Goal: Find specific page/section: Find specific page/section

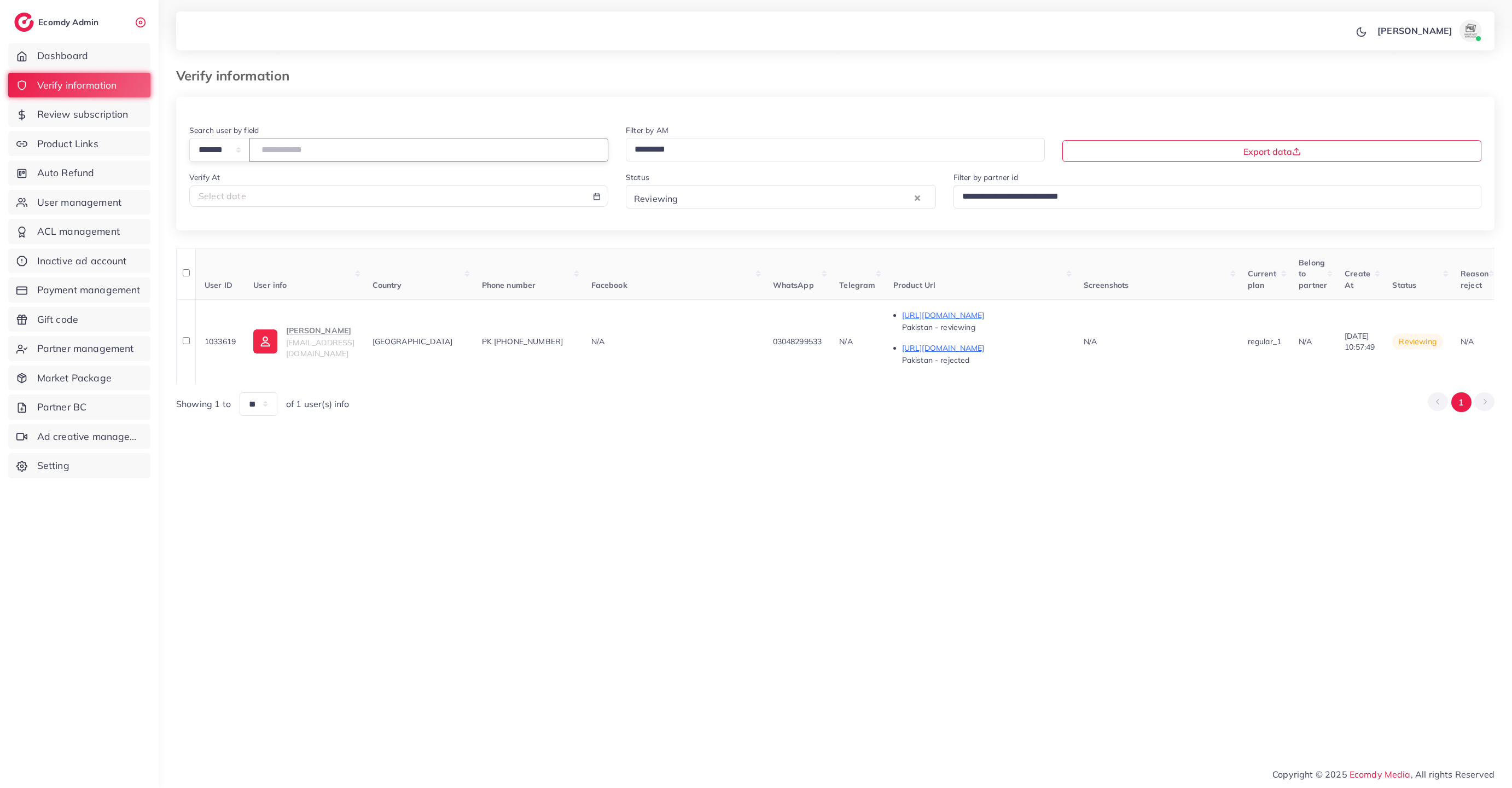
click at [329, 143] on input "number" at bounding box center [428, 149] width 359 height 23
click at [721, 203] on input "Search for option" at bounding box center [796, 198] width 230 height 19
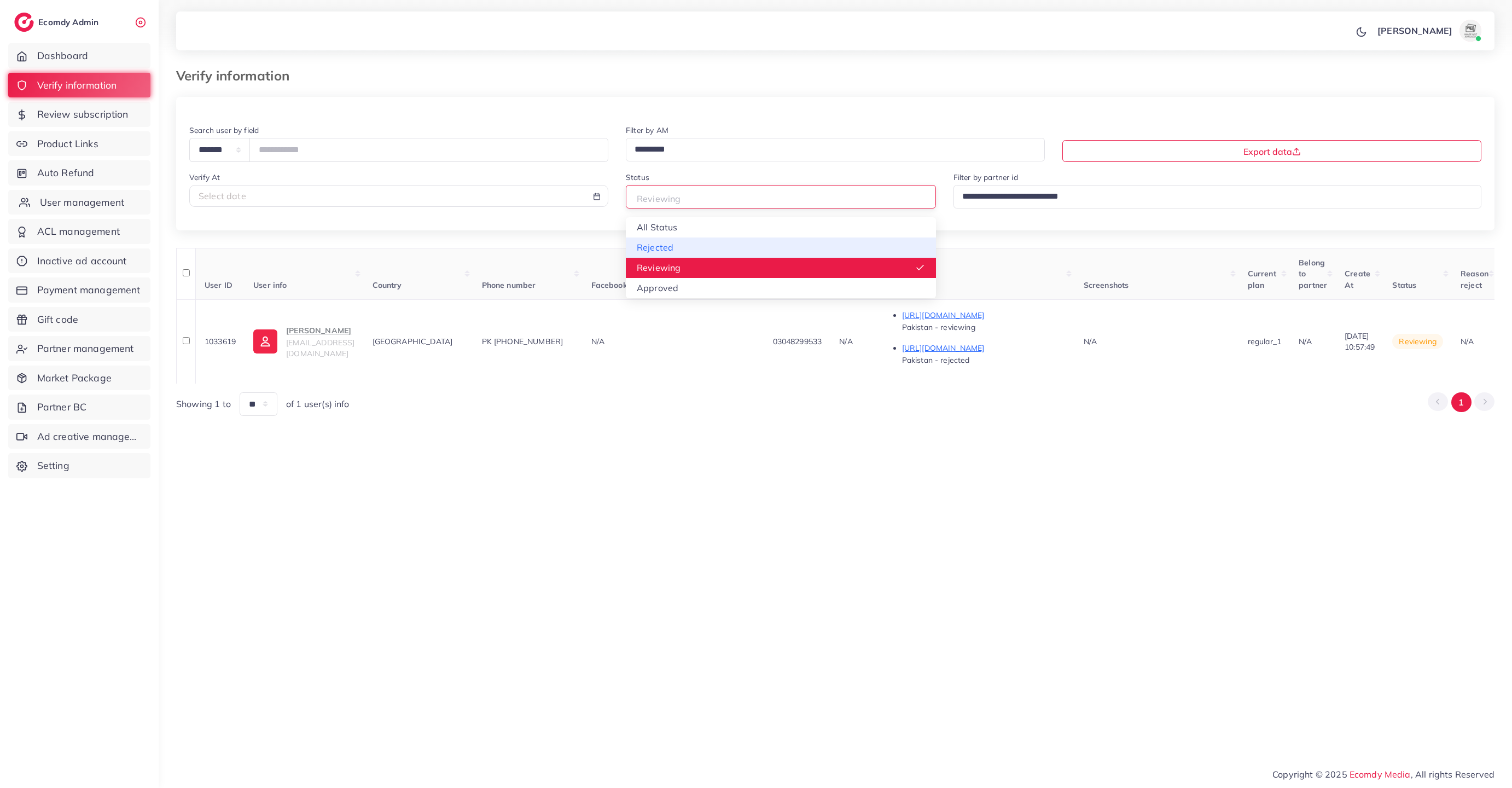
click at [92, 204] on span "User management" at bounding box center [82, 202] width 84 height 14
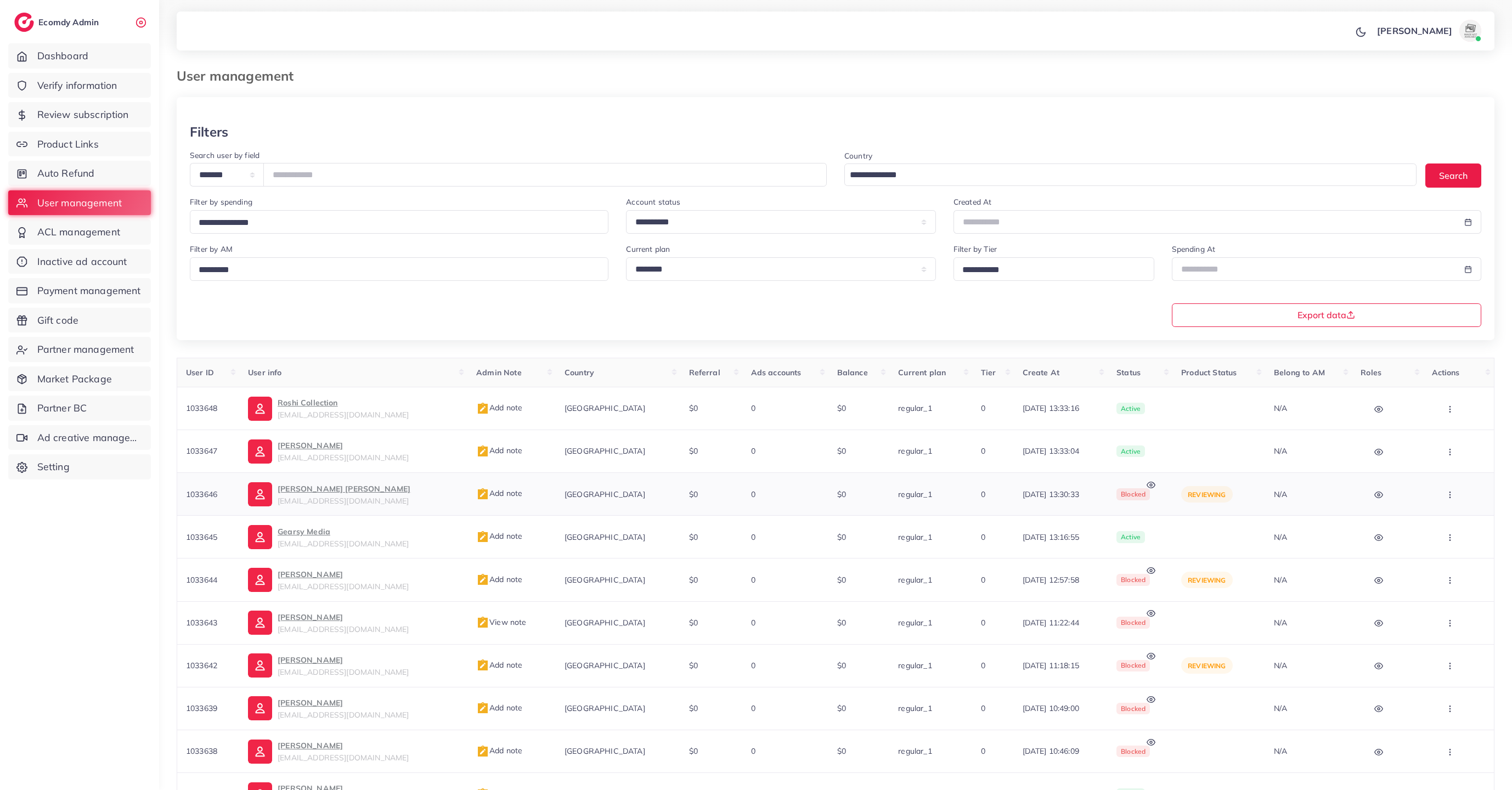
scroll to position [105, 0]
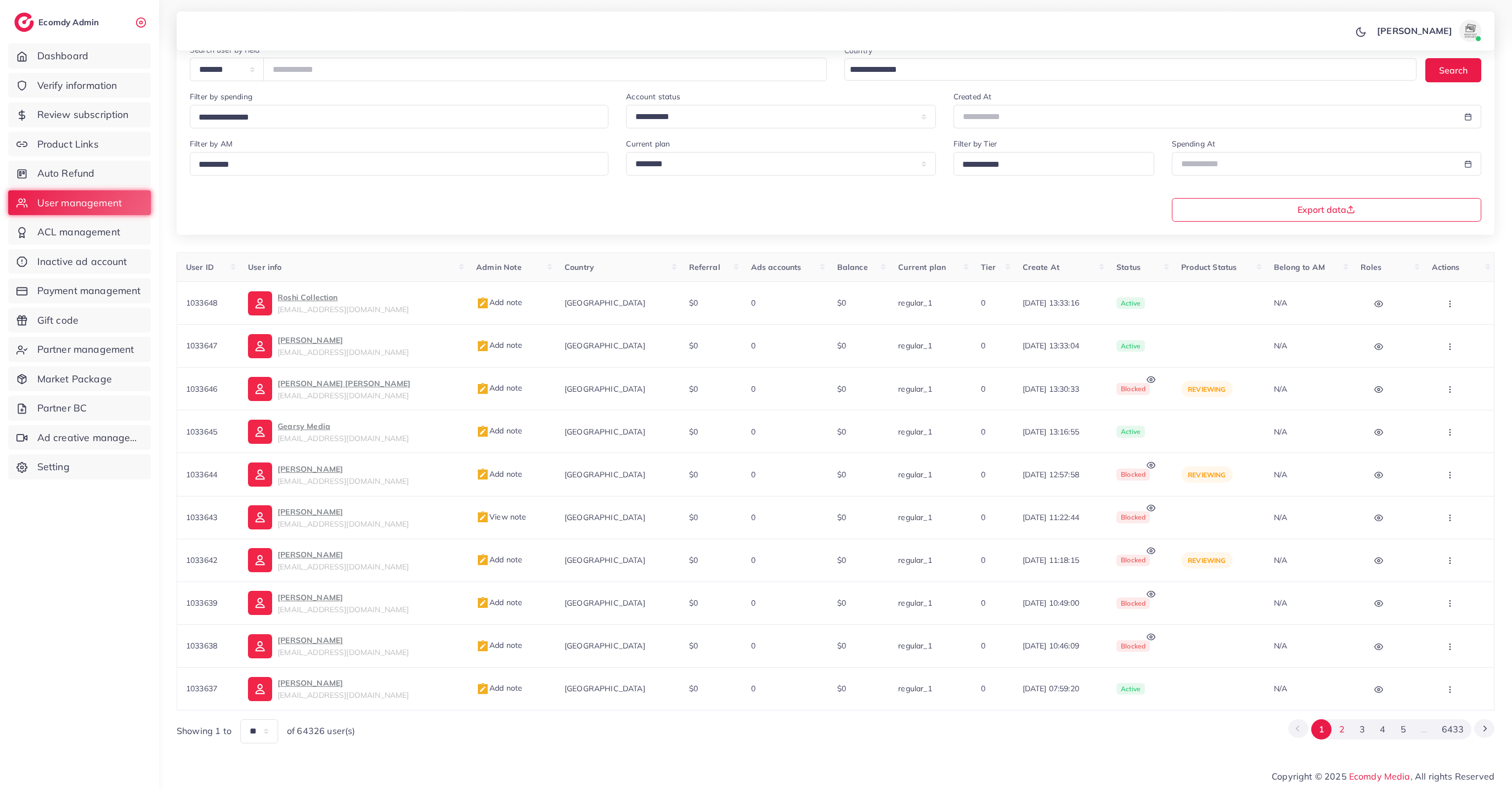
click at [1344, 730] on button "2" at bounding box center [1341, 729] width 20 height 20
click at [1365, 736] on button "3" at bounding box center [1362, 729] width 20 height 20
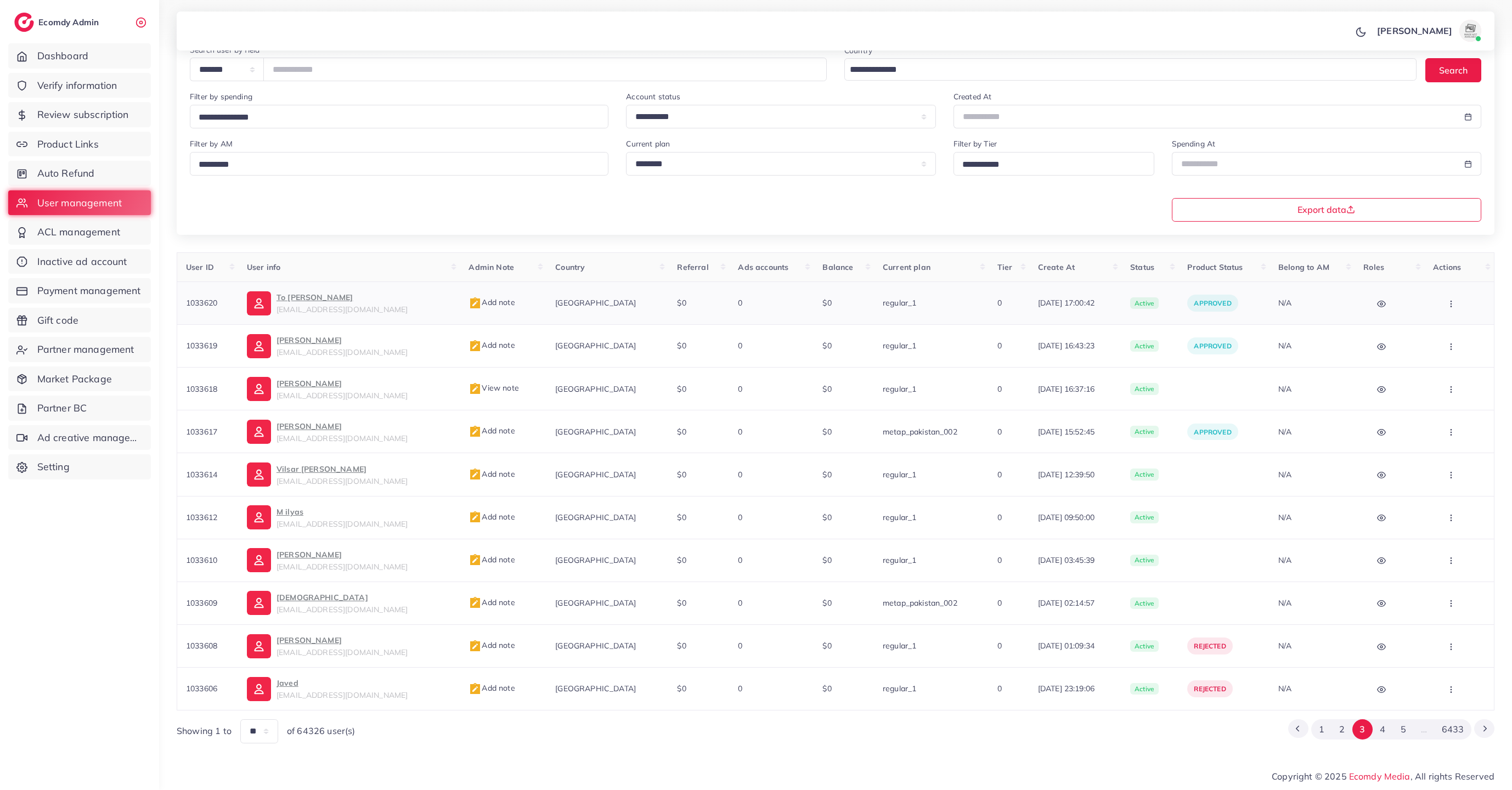
click at [293, 300] on p "To [PERSON_NAME]" at bounding box center [342, 297] width 131 height 13
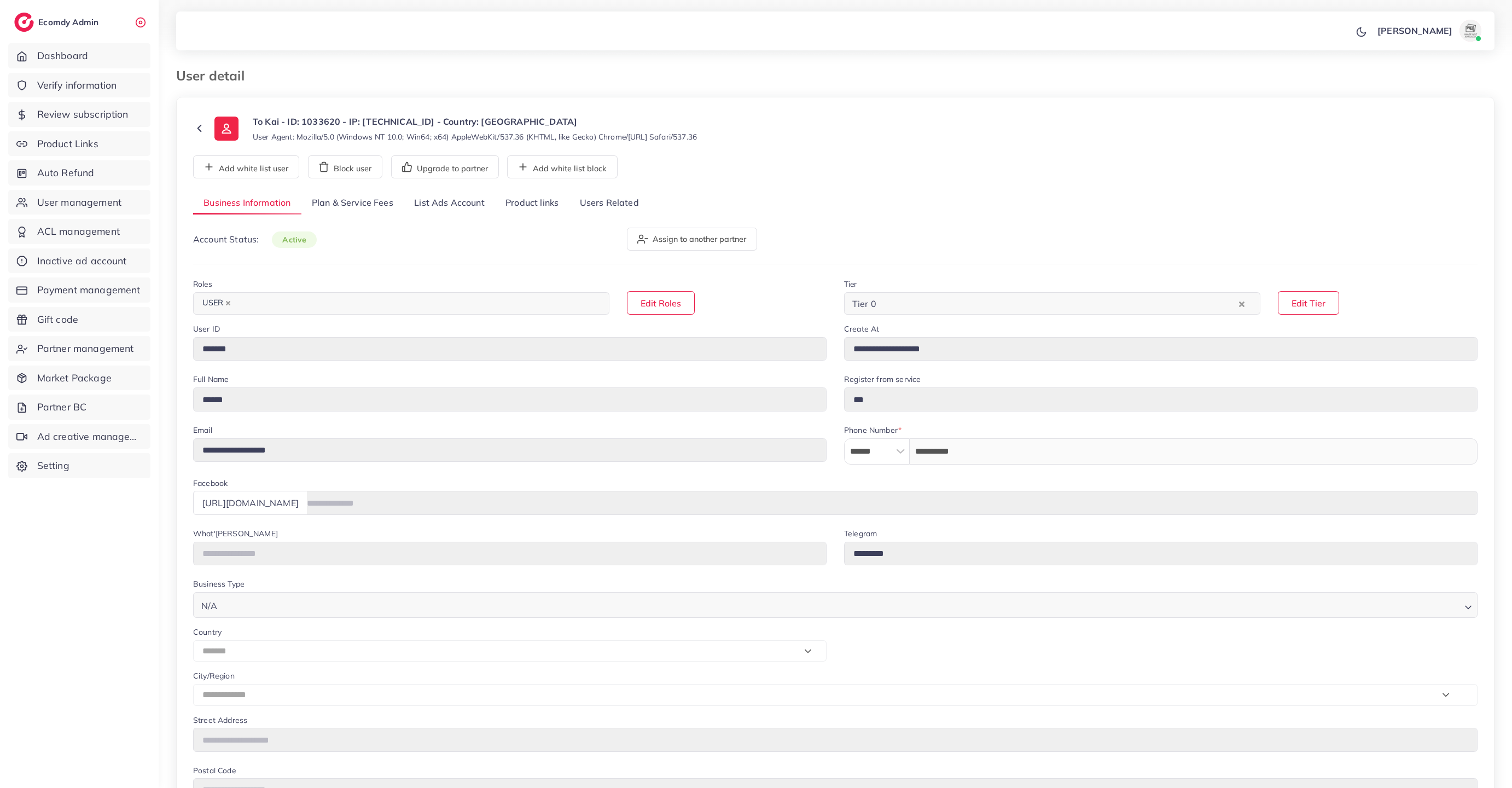
select select "*******"
click at [443, 203] on link "List Ads Account" at bounding box center [449, 203] width 91 height 23
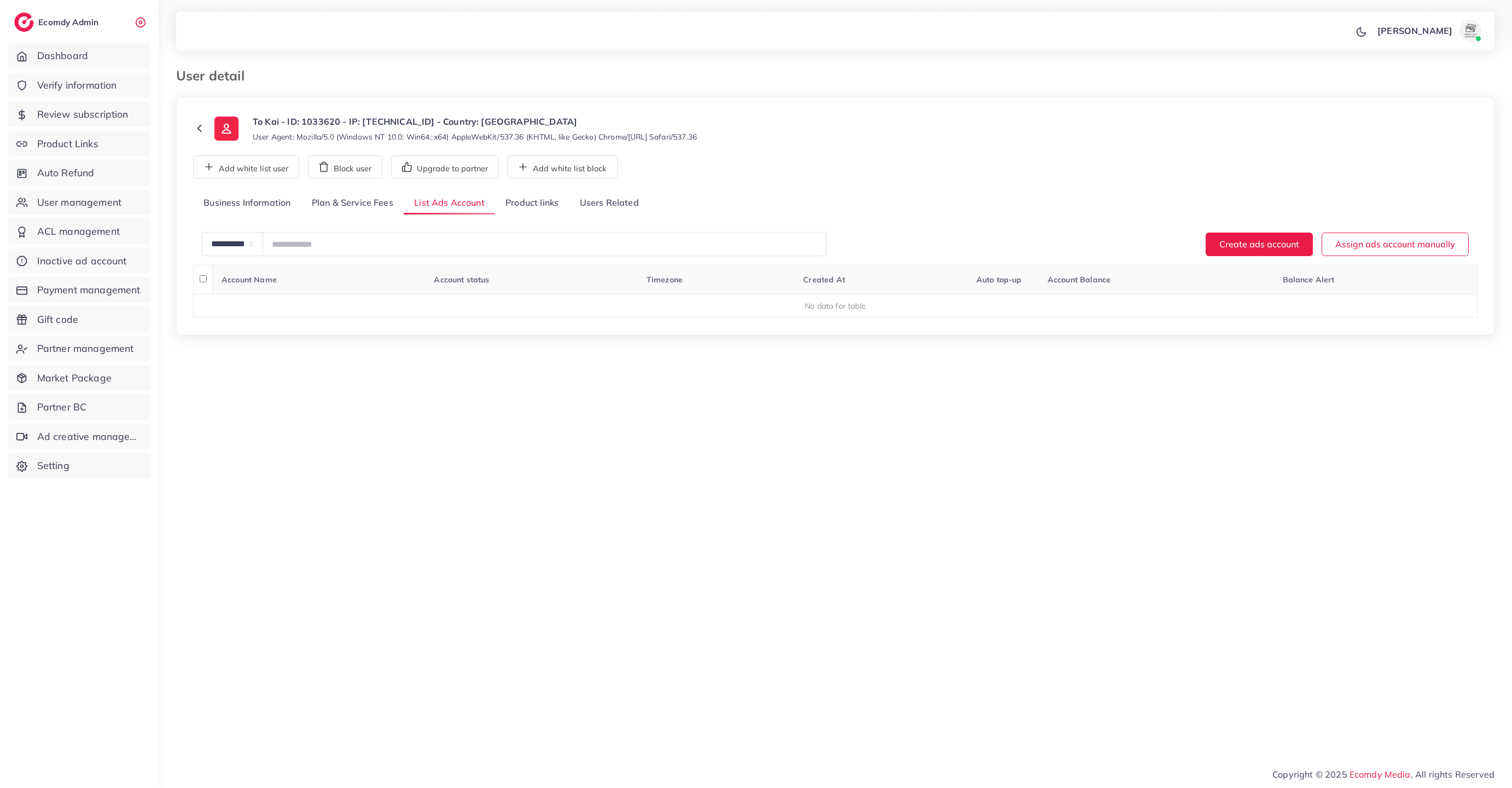
click at [369, 206] on link "Plan & Service Fees" at bounding box center [353, 203] width 102 height 23
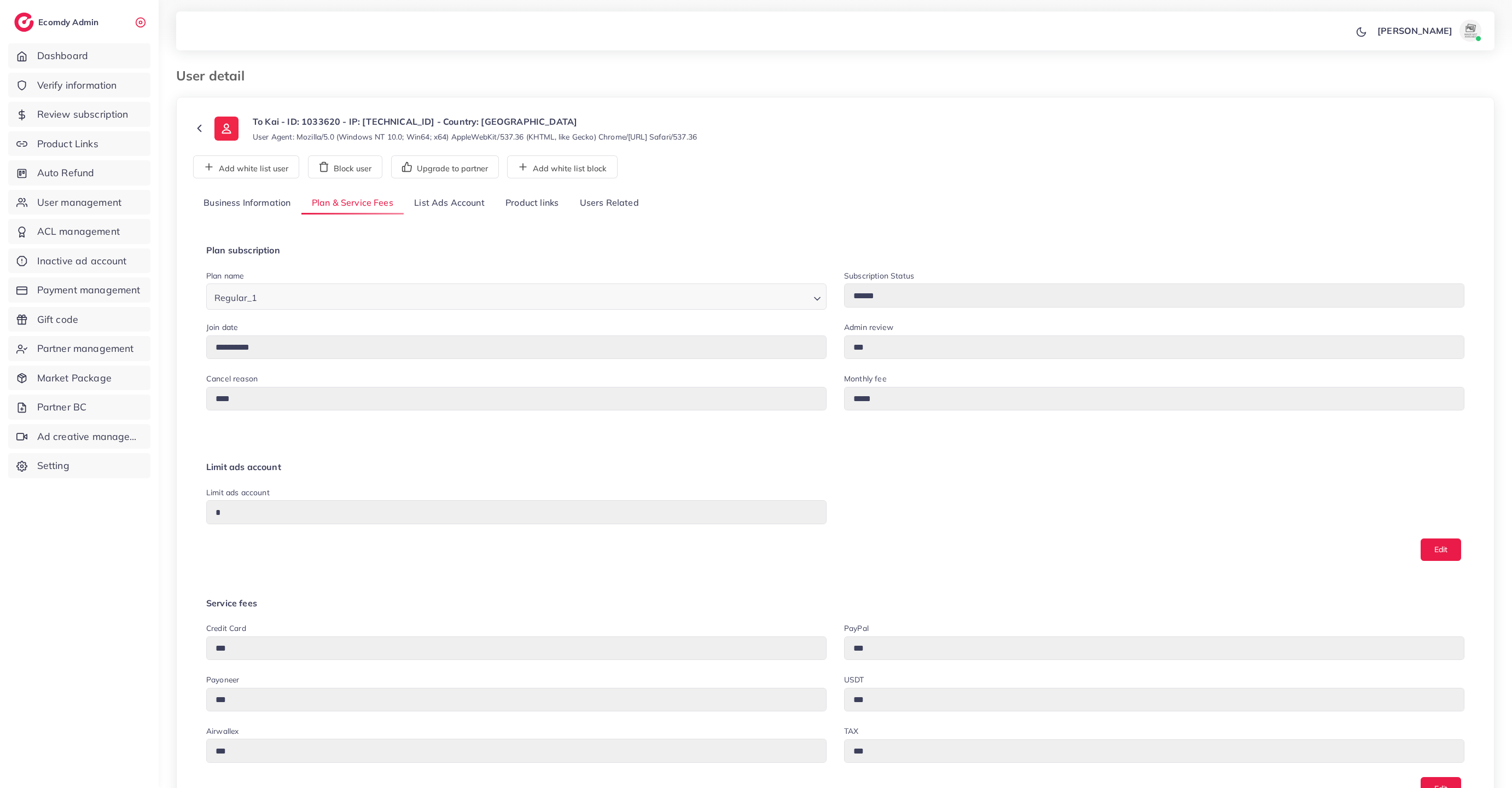
click at [271, 199] on link "Business Information" at bounding box center [247, 203] width 108 height 23
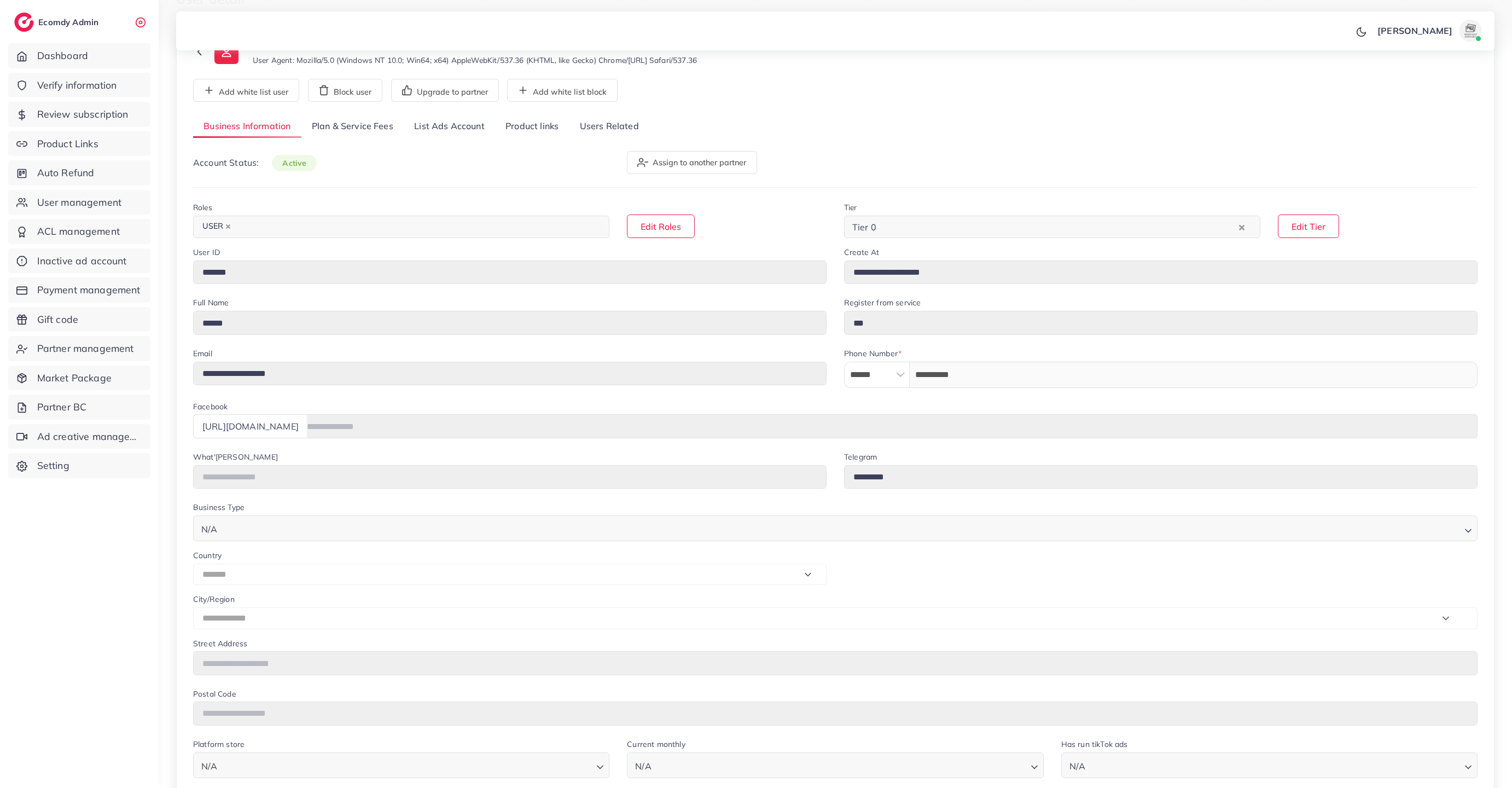
scroll to position [75, 0]
click at [524, 126] on link "Product links" at bounding box center [532, 128] width 74 height 23
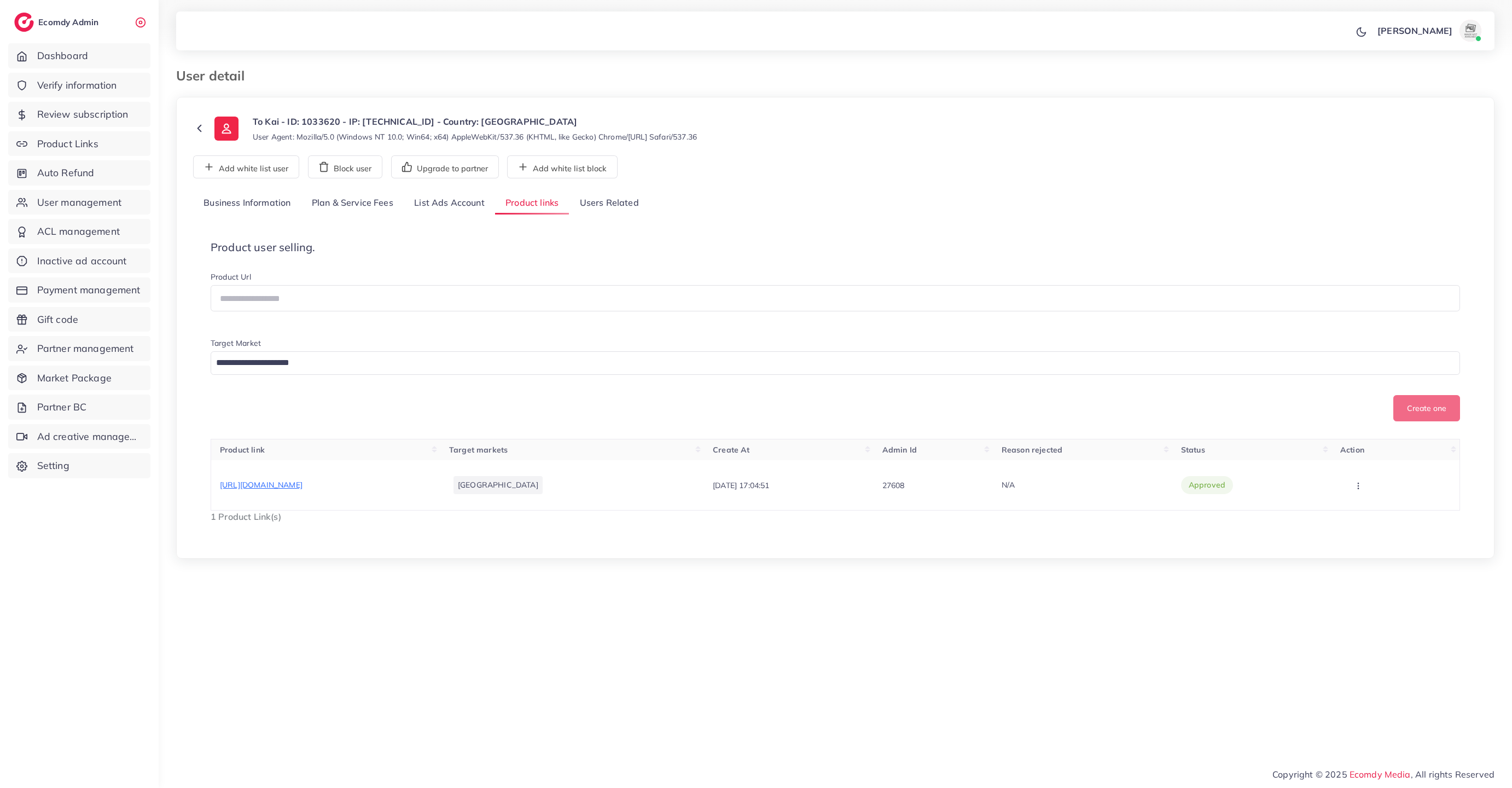
scroll to position [0, 0]
click at [256, 201] on link "Business Information" at bounding box center [247, 203] width 108 height 23
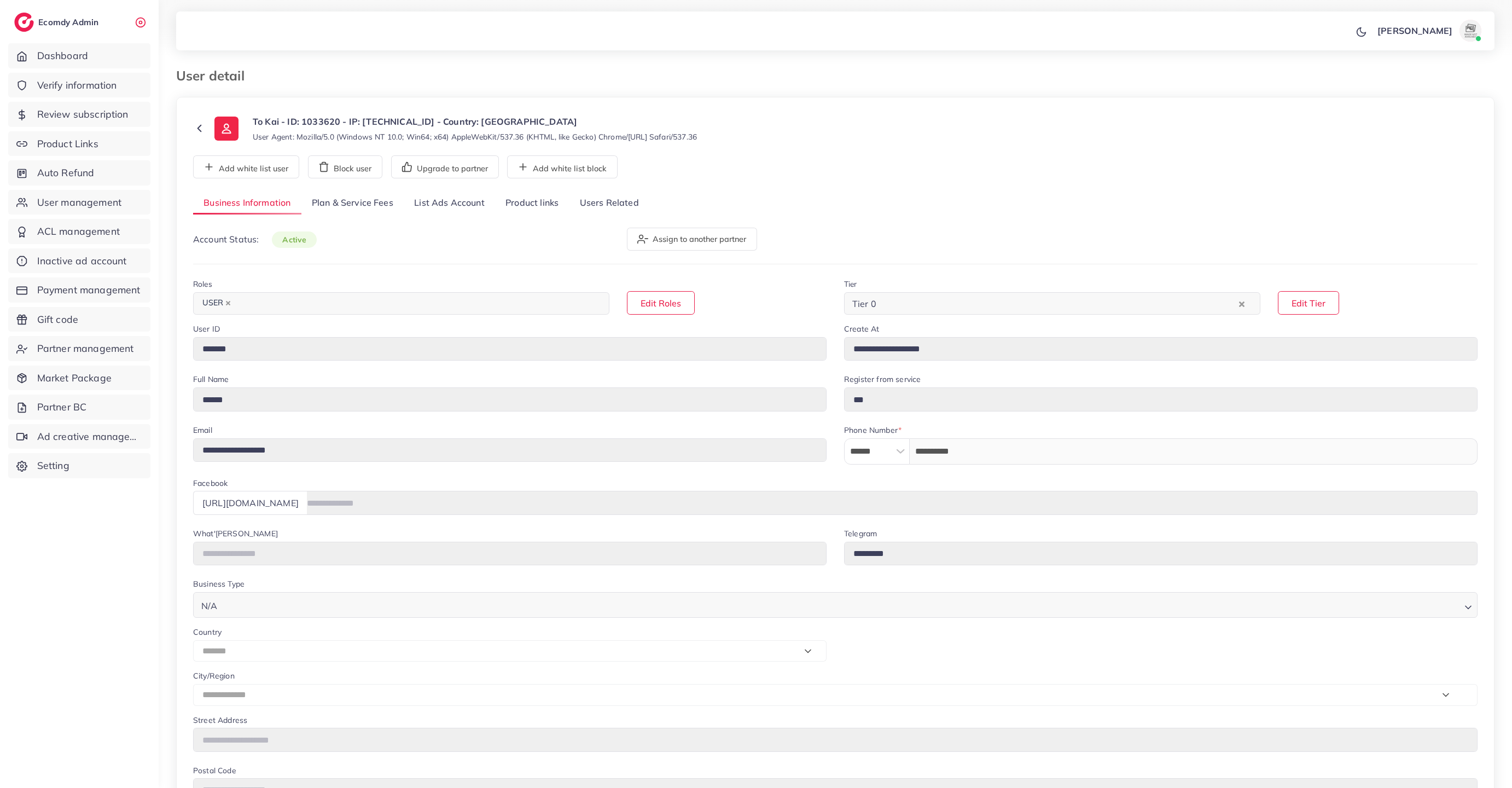
click at [321, 204] on link "Plan & Service Fees" at bounding box center [353, 203] width 102 height 23
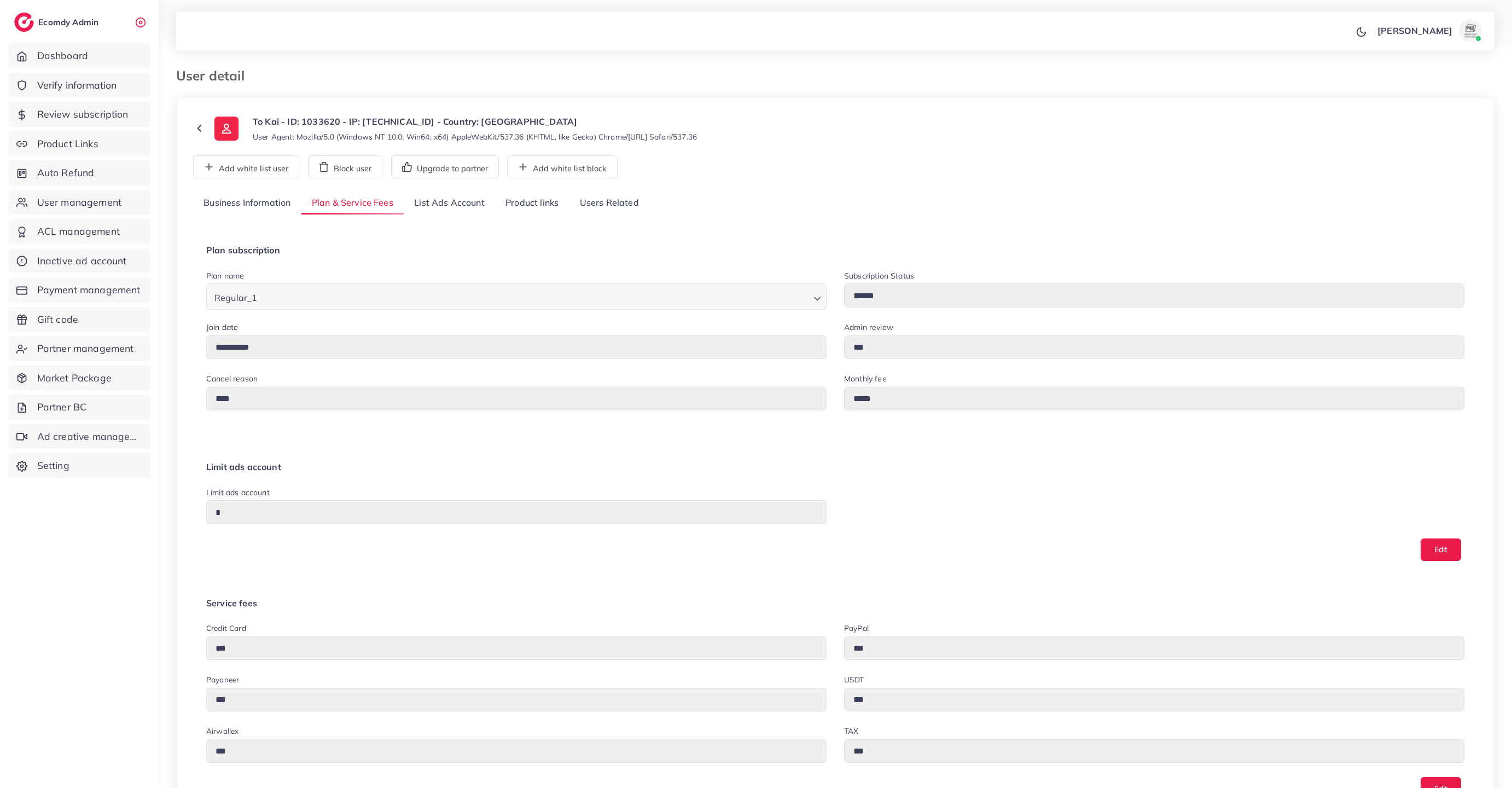
click at [242, 203] on link "Business Information" at bounding box center [247, 203] width 108 height 23
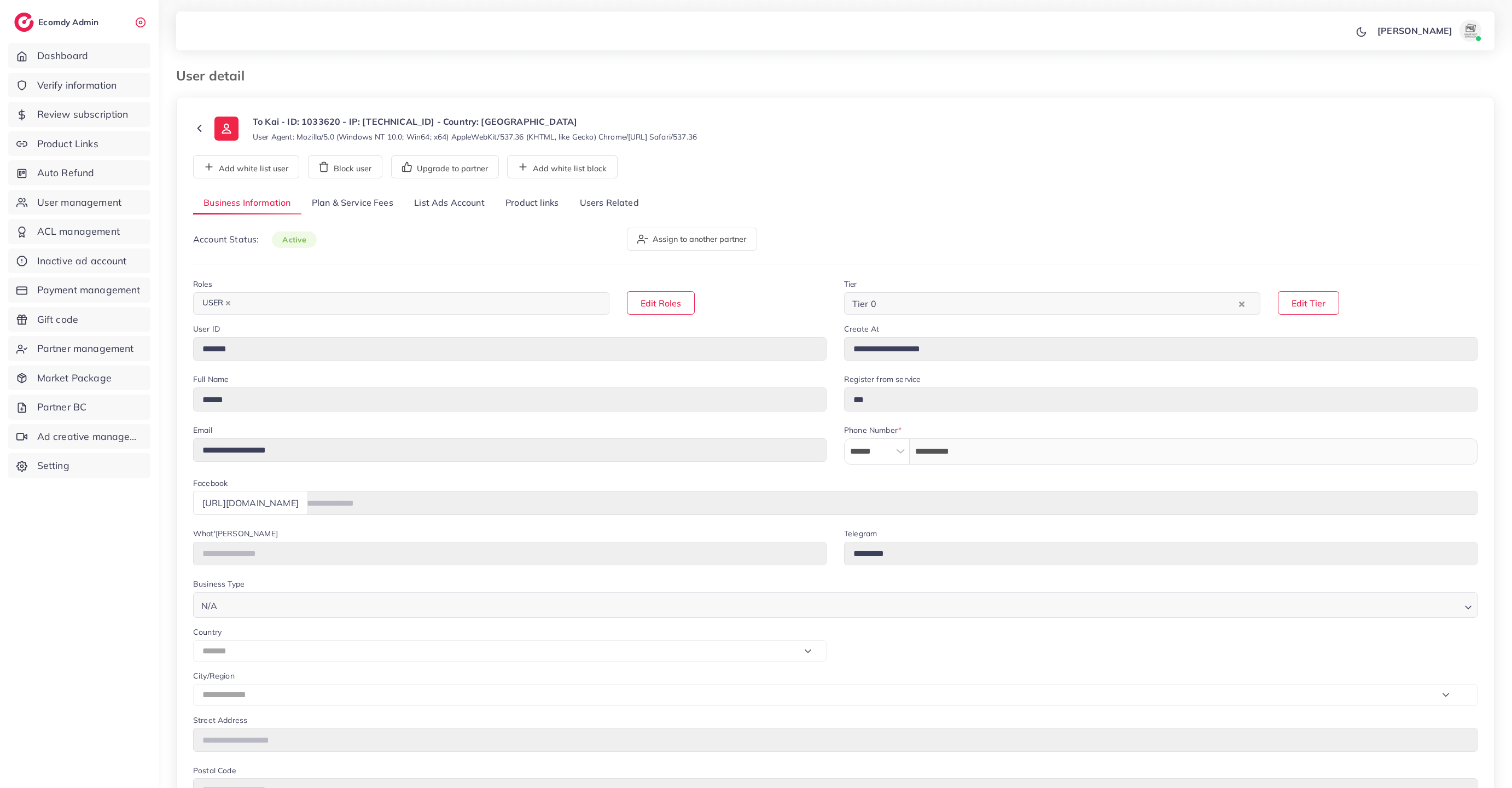
click at [372, 194] on link "Plan & Service Fees" at bounding box center [353, 203] width 102 height 23
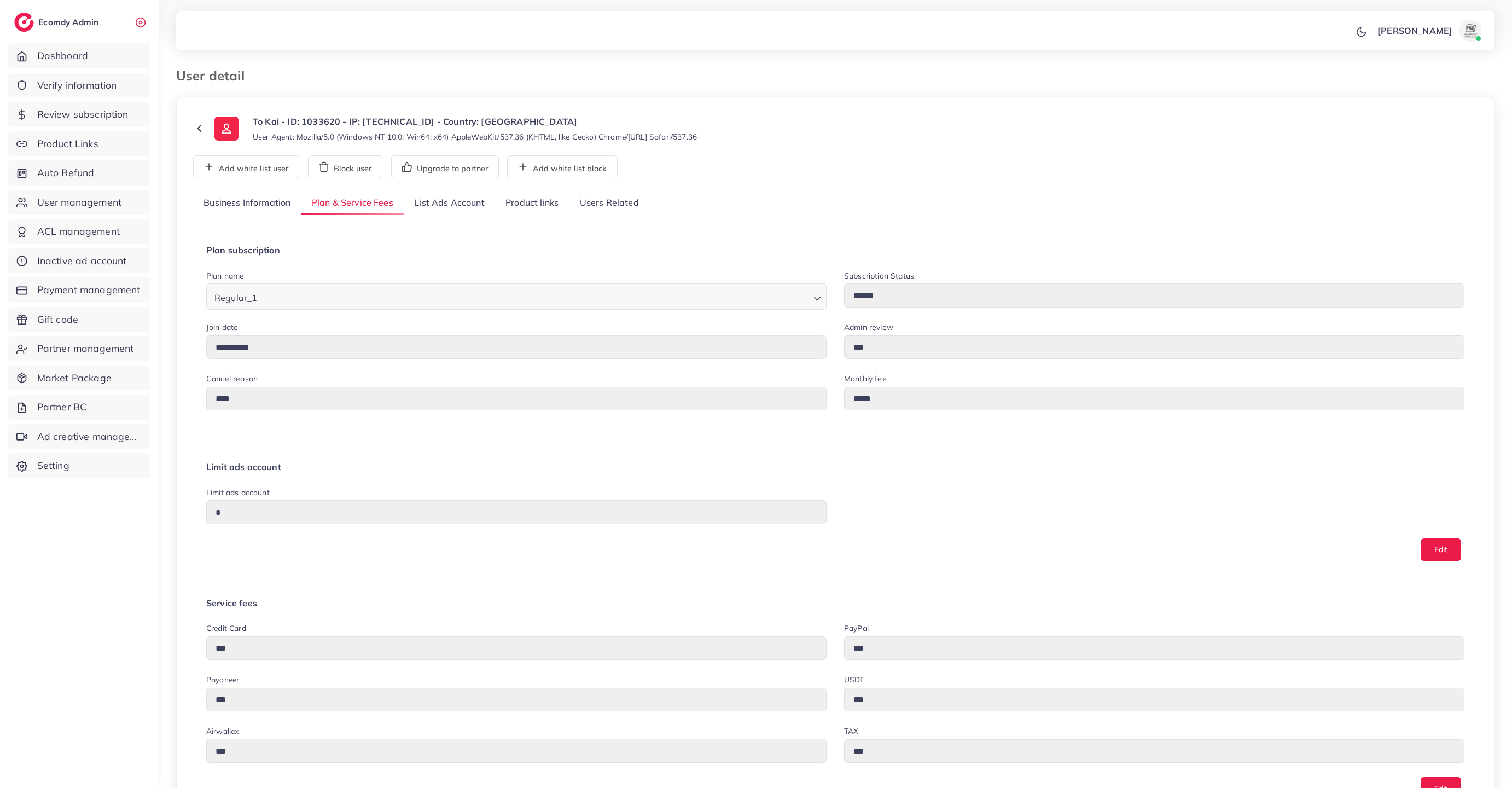
click at [454, 203] on link "List Ads Account" at bounding box center [449, 203] width 91 height 23
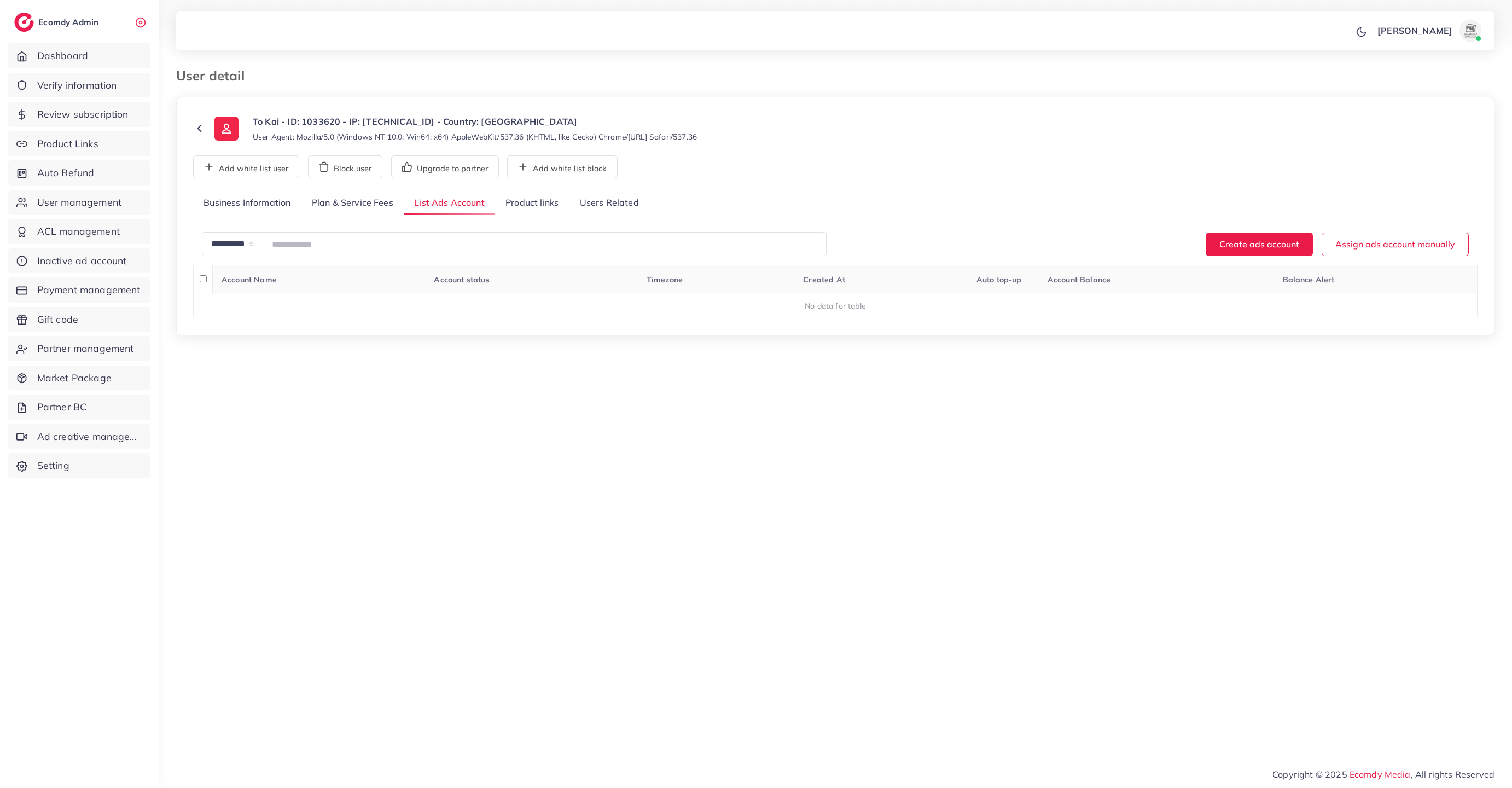
click at [531, 203] on link "Product links" at bounding box center [532, 203] width 74 height 23
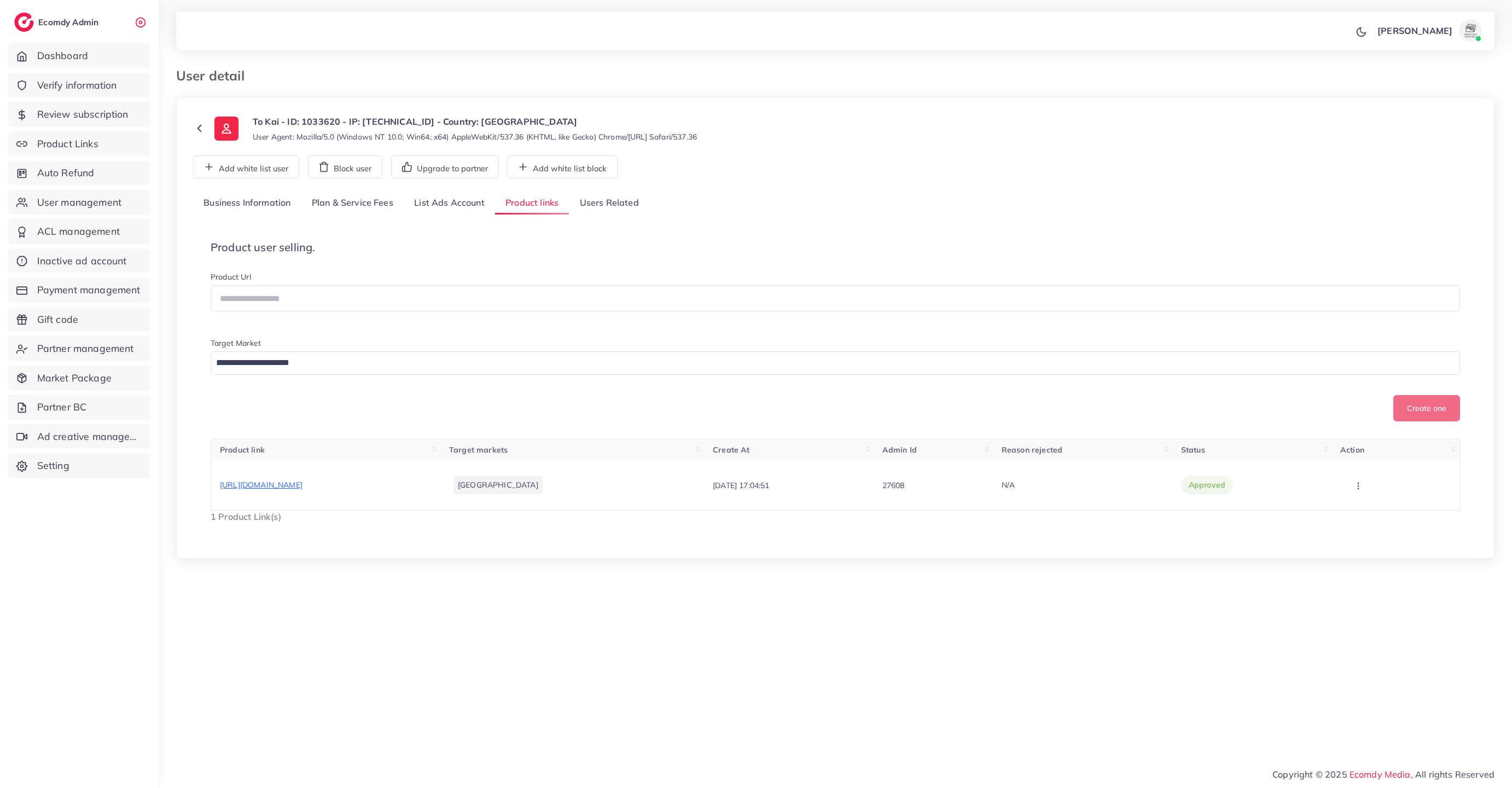
click at [609, 204] on link "Users Related" at bounding box center [608, 203] width 80 height 23
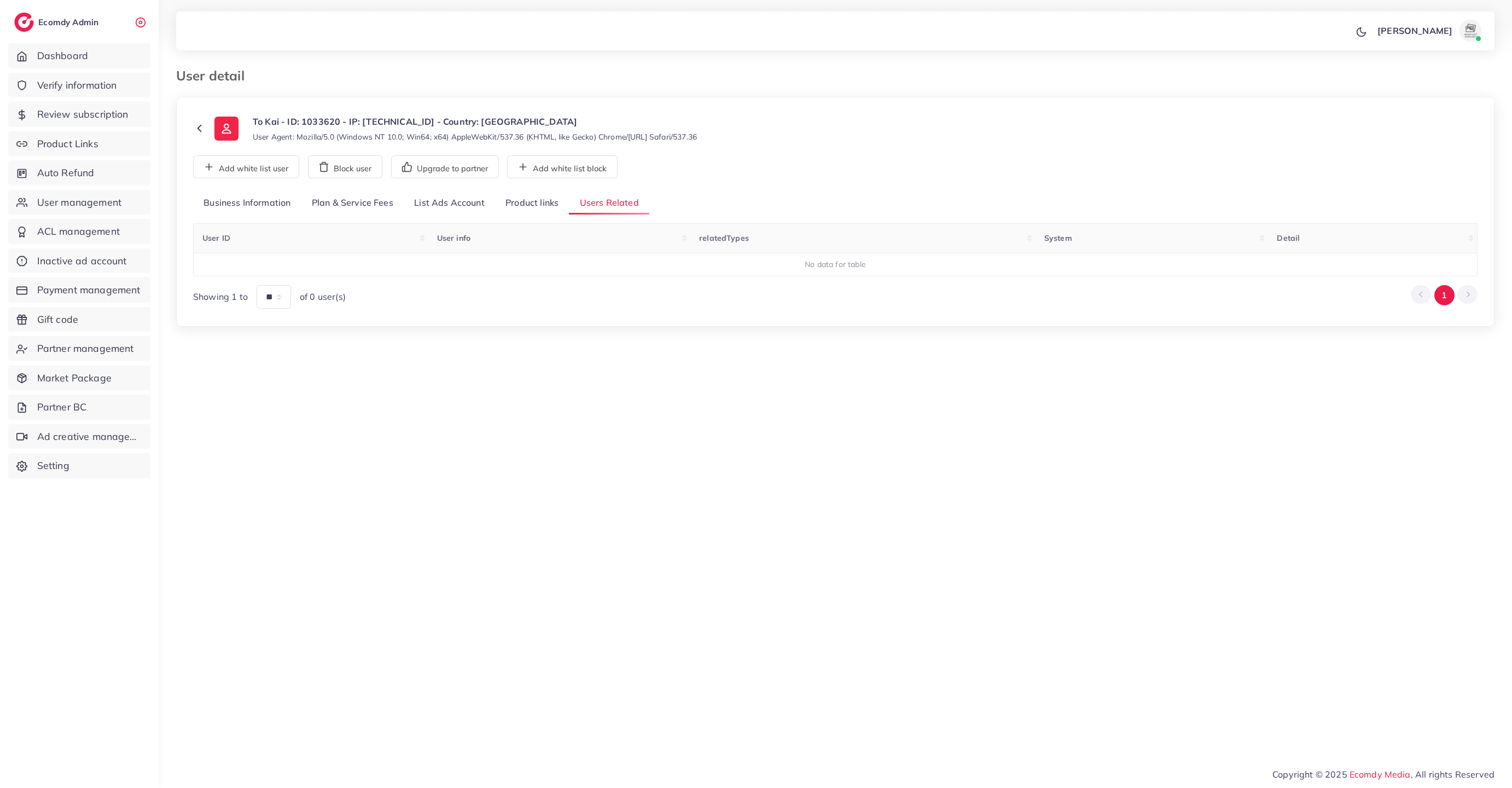
click at [520, 207] on link "Product links" at bounding box center [532, 203] width 74 height 23
